Goal: Book appointment/travel/reservation

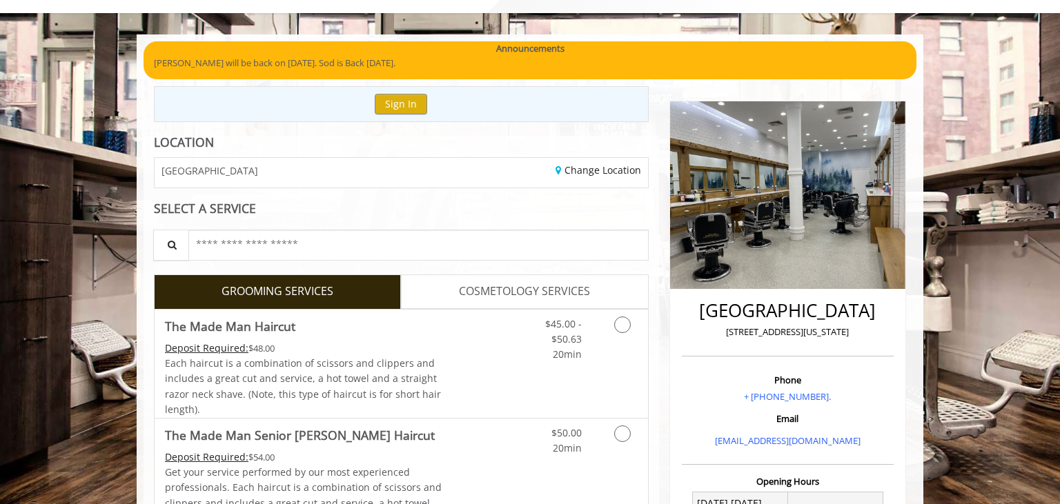
scroll to position [109, 0]
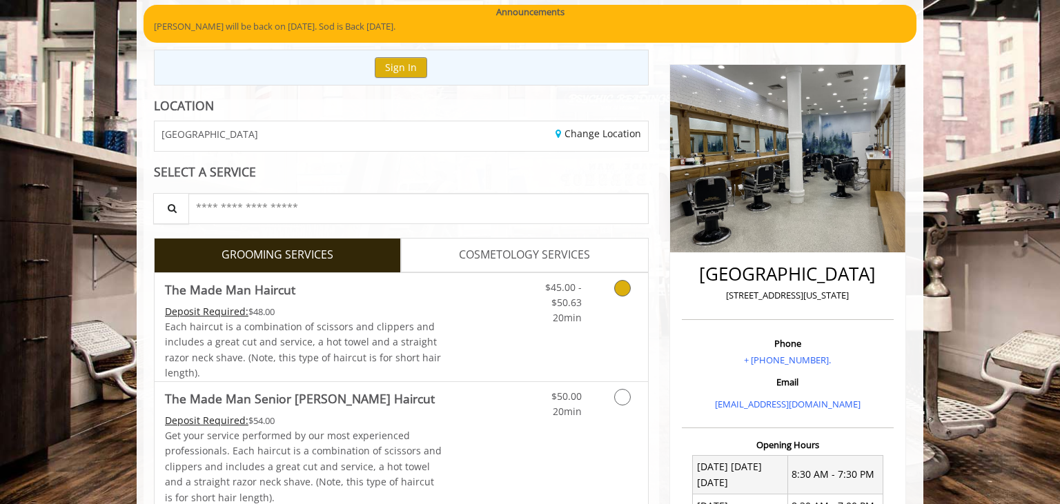
click at [619, 281] on icon "Grooming services" at bounding box center [622, 288] width 17 height 17
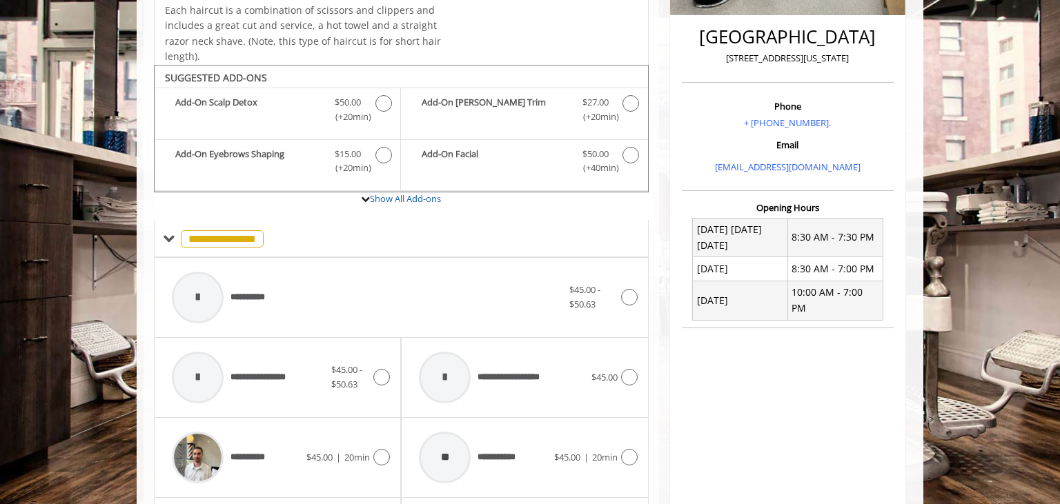
scroll to position [410, 0]
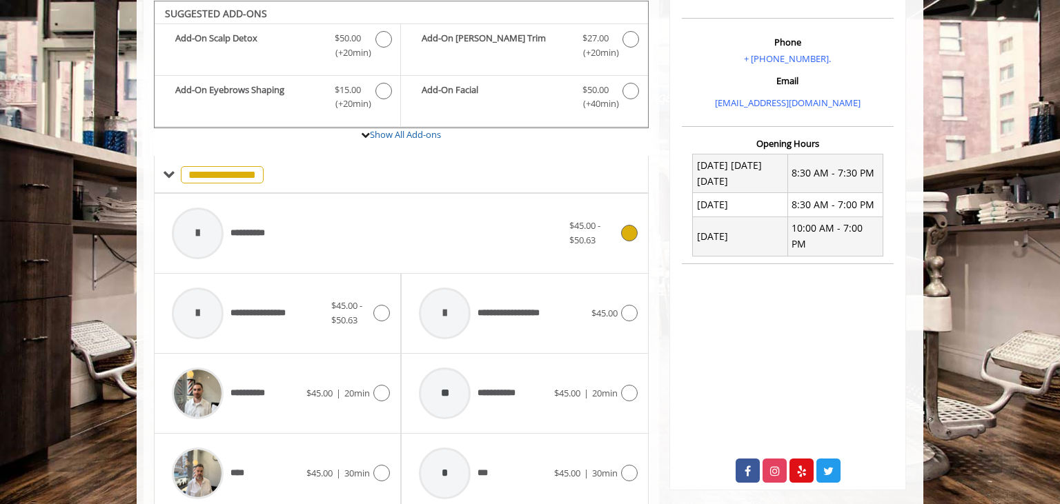
click at [625, 233] on icon at bounding box center [629, 233] width 17 height 17
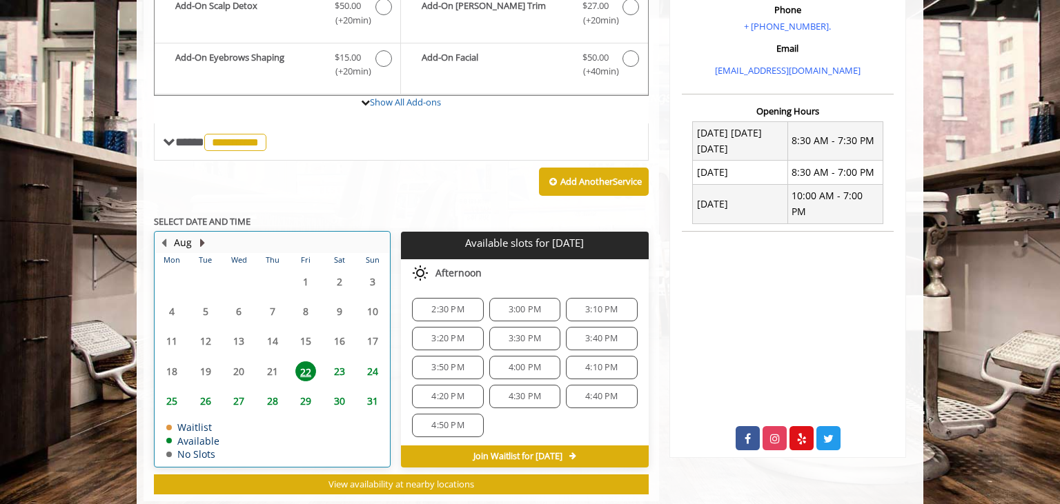
scroll to position [411, 0]
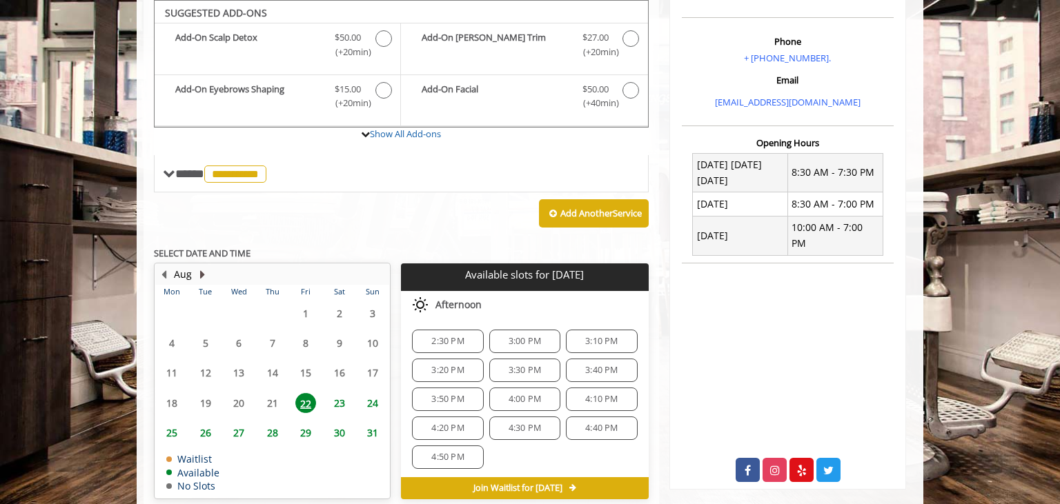
click at [206, 272] on button "Next Month" at bounding box center [202, 274] width 11 height 15
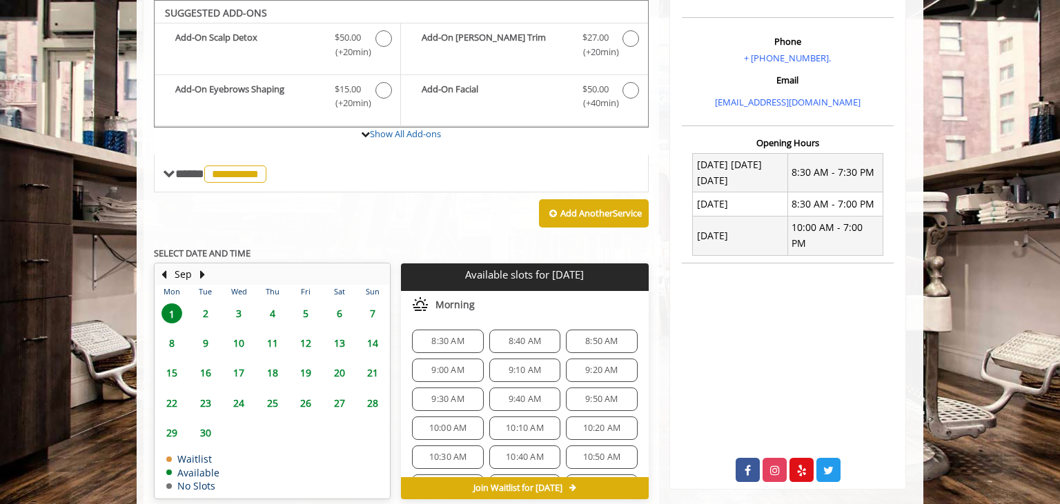
click at [237, 312] on span "3" at bounding box center [238, 314] width 21 height 20
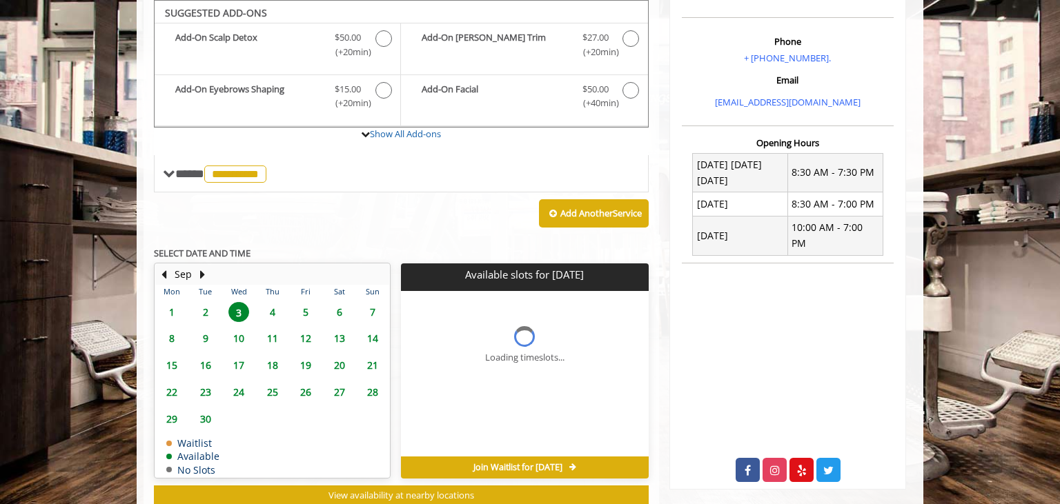
scroll to position [450, 0]
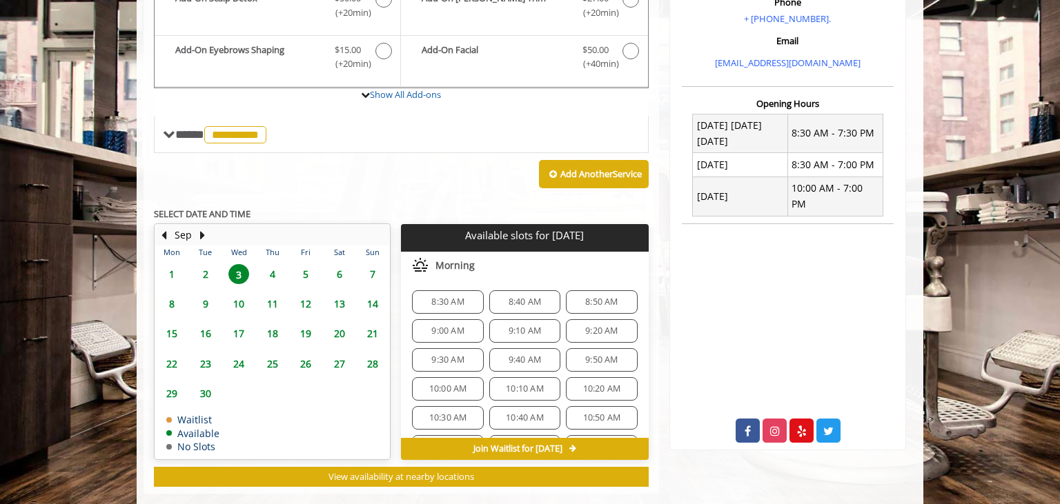
click at [401, 162] on div "Add Another Service" at bounding box center [401, 174] width 495 height 43
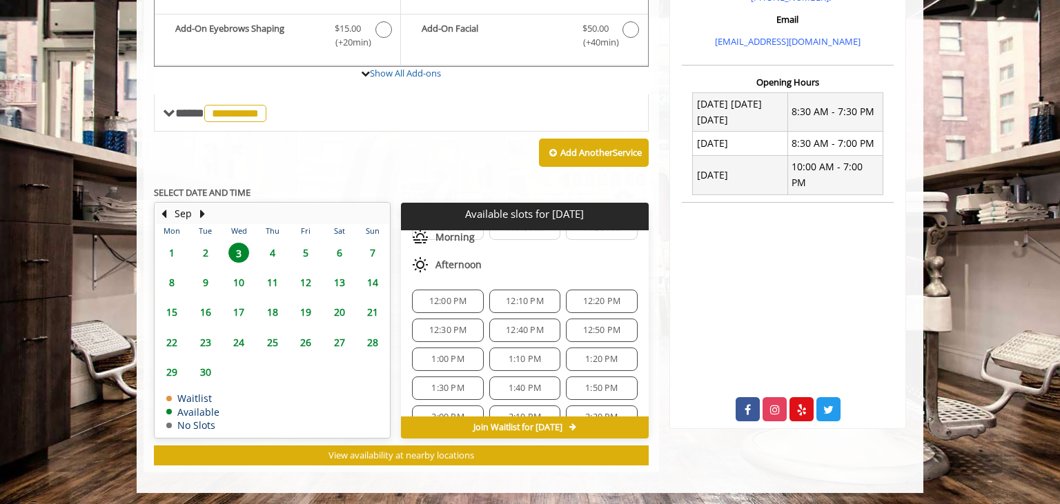
scroll to position [250, 0]
click at [426, 359] on span "1:30 PM" at bounding box center [447, 364] width 59 height 11
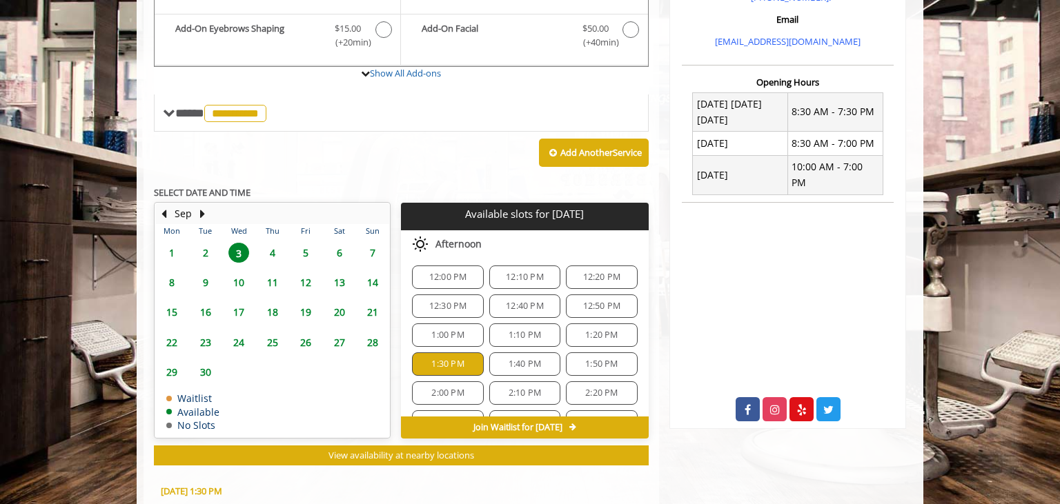
scroll to position [720, 0]
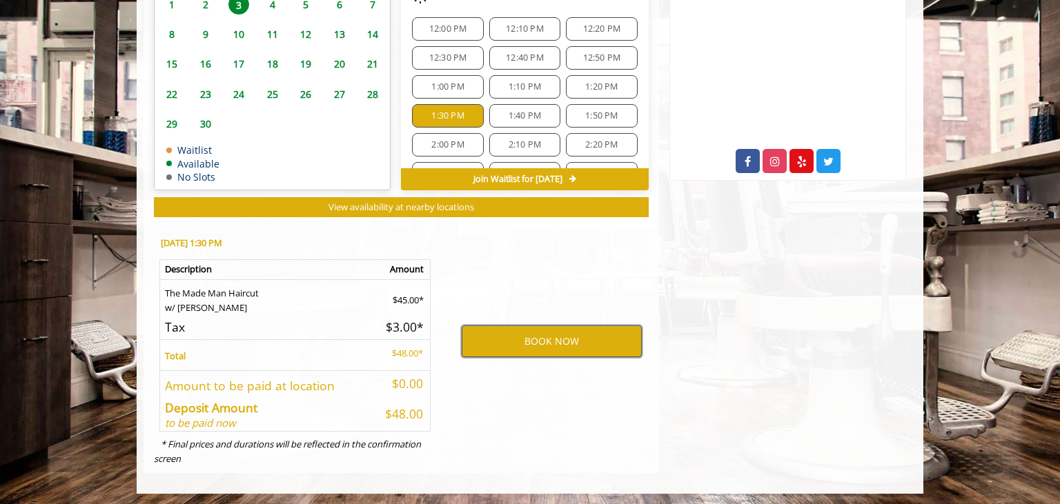
click at [541, 334] on button "BOOK NOW" at bounding box center [551, 342] width 180 height 32
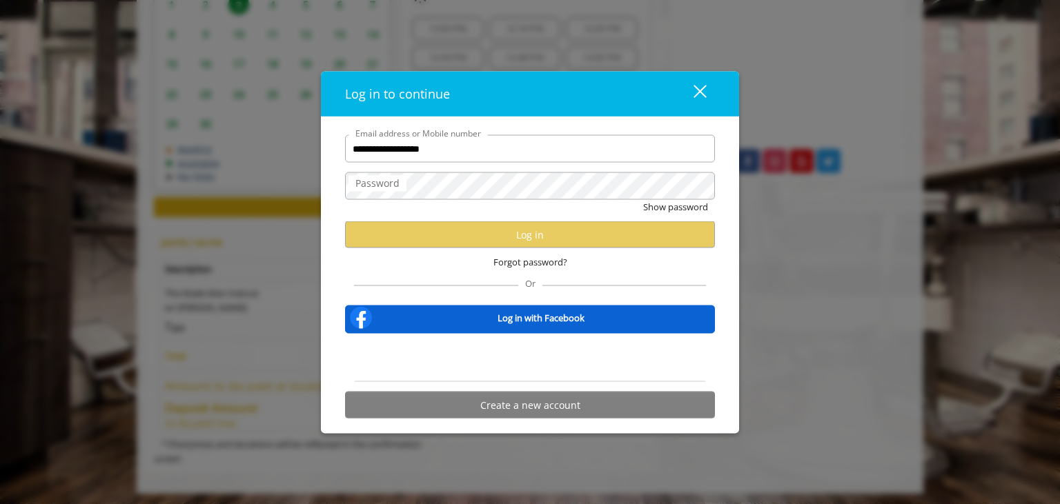
type input "**********"
click at [473, 403] on button "Create a new account" at bounding box center [530, 405] width 370 height 27
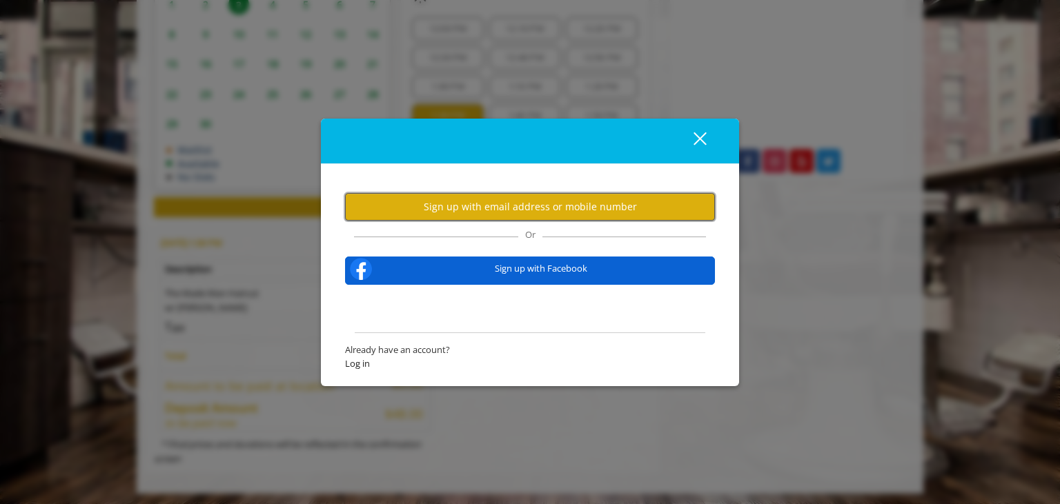
click at [472, 205] on button "Sign up with email address or mobile number" at bounding box center [530, 206] width 370 height 27
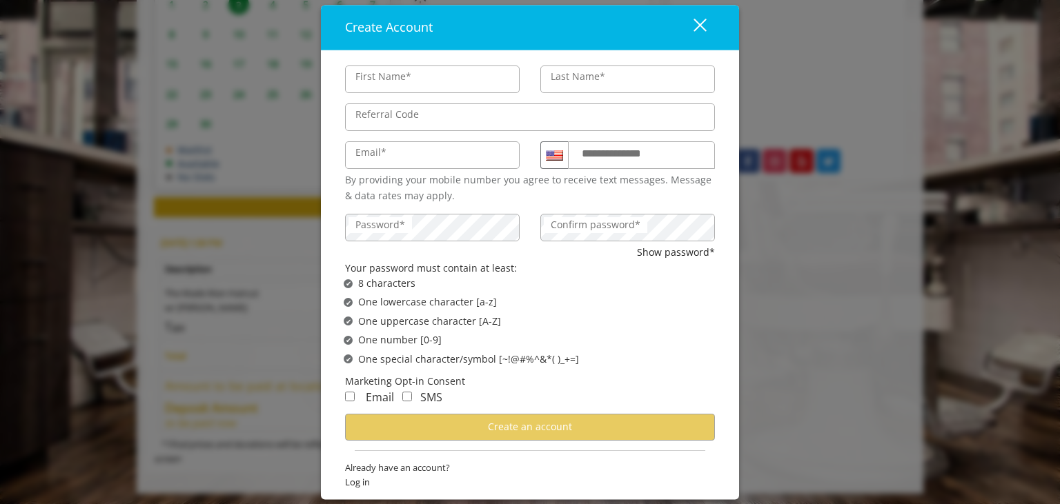
type input "****"
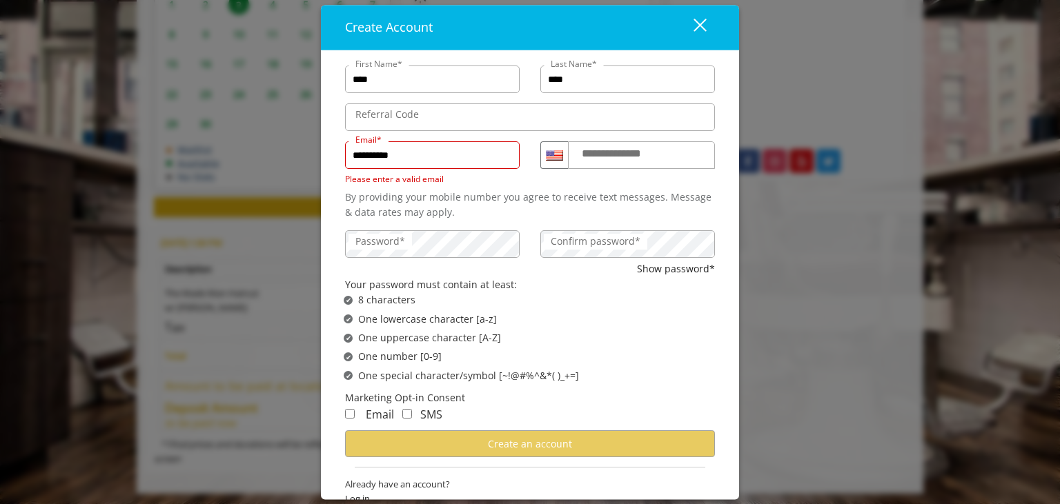
type input "**********"
click at [696, 27] on div "close" at bounding box center [691, 27] width 28 height 21
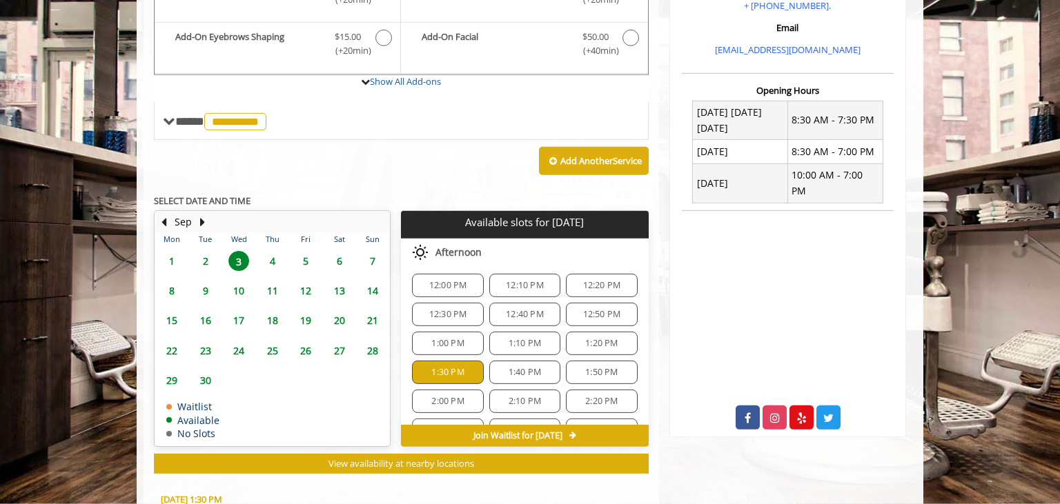
scroll to position [445, 0]
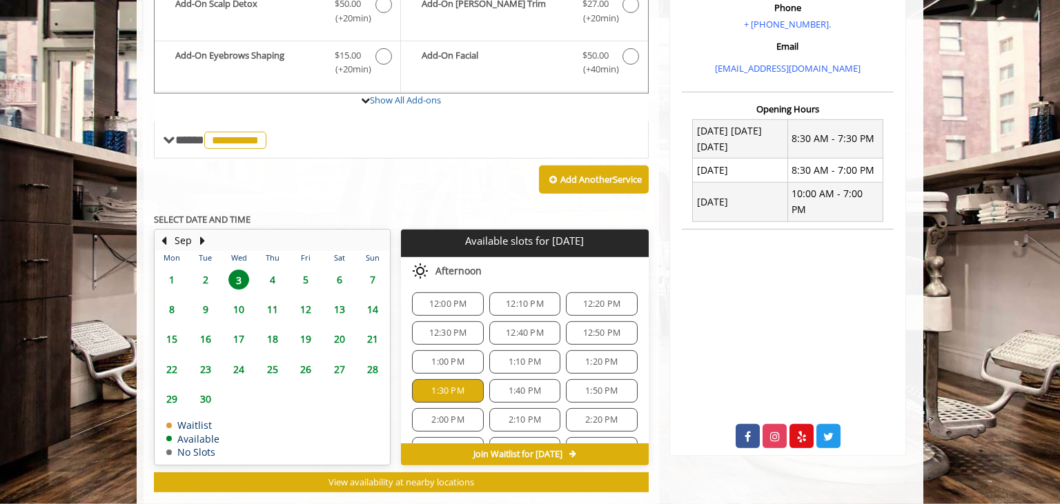
click at [625, 339] on div "12:50 PM" at bounding box center [601, 332] width 71 height 23
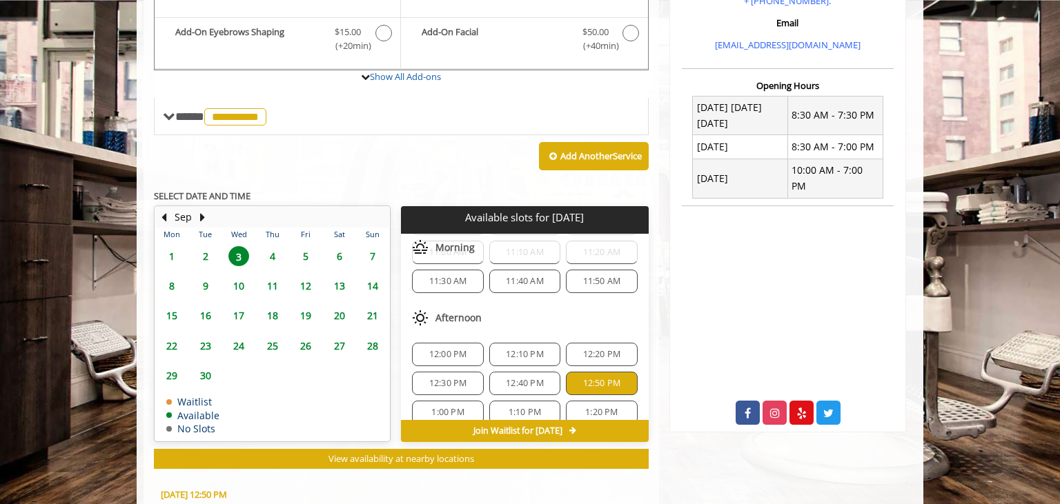
scroll to position [470, 0]
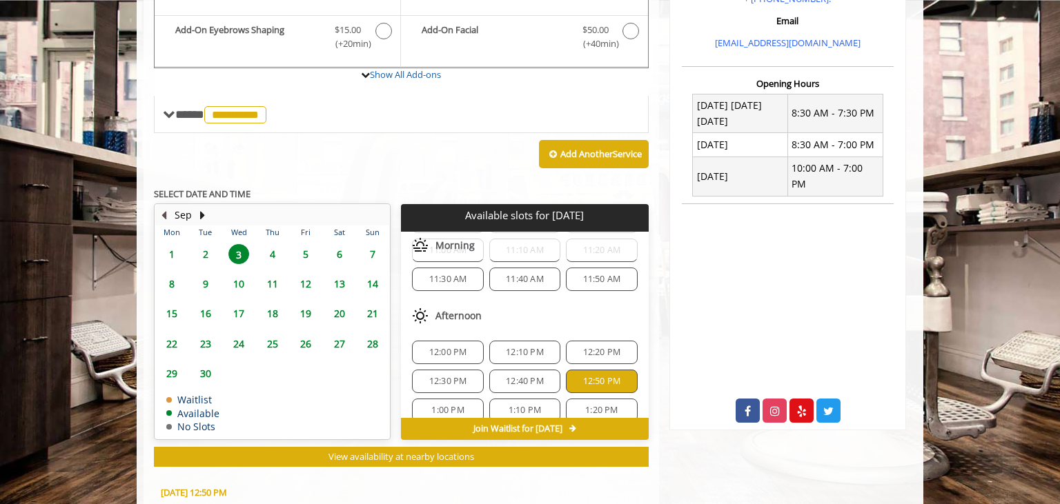
click at [167, 211] on button "Previous Month" at bounding box center [163, 215] width 11 height 15
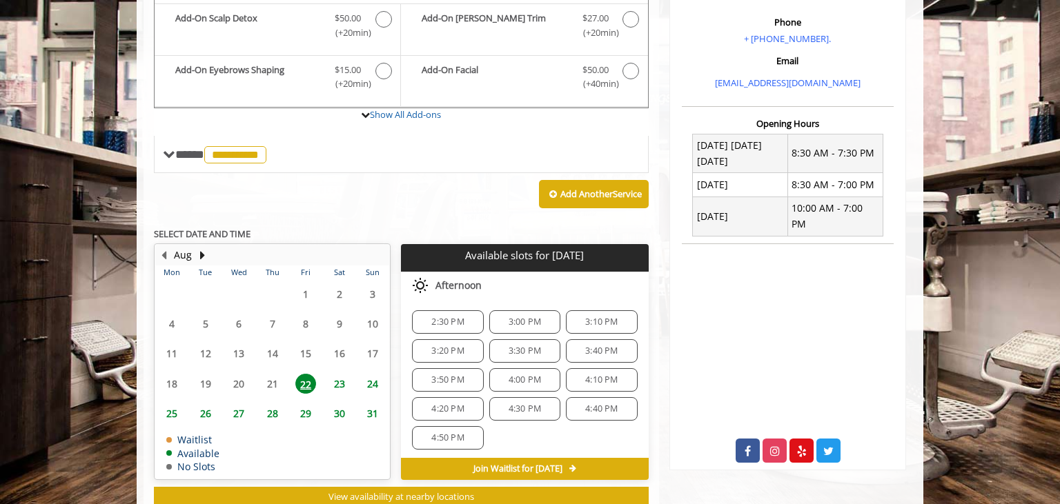
scroll to position [411, 0]
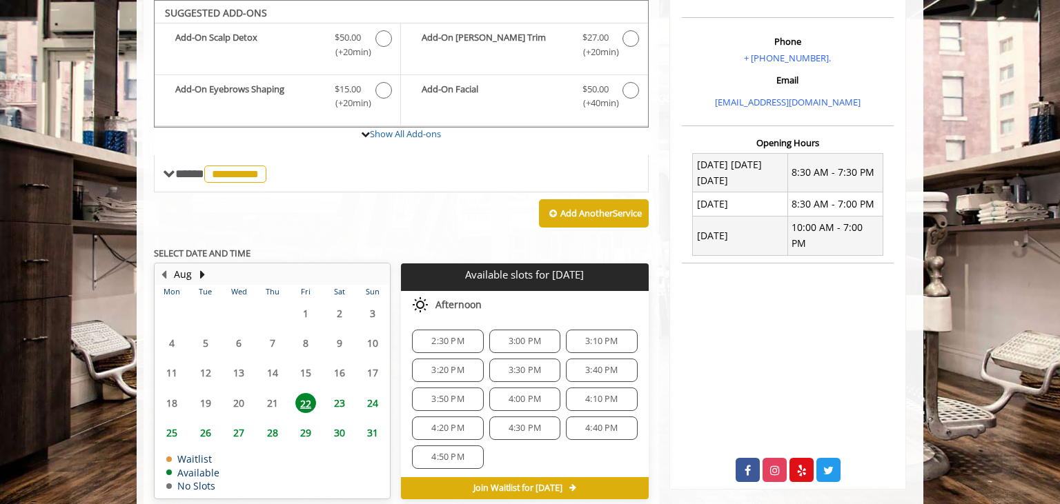
click at [241, 435] on span "27" at bounding box center [238, 433] width 21 height 20
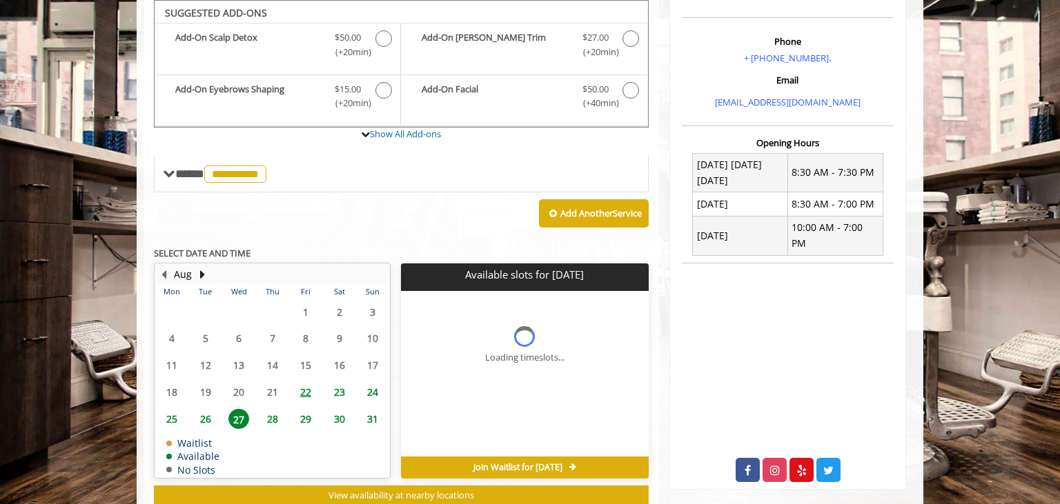
scroll to position [450, 0]
